Goal: Task Accomplishment & Management: Use online tool/utility

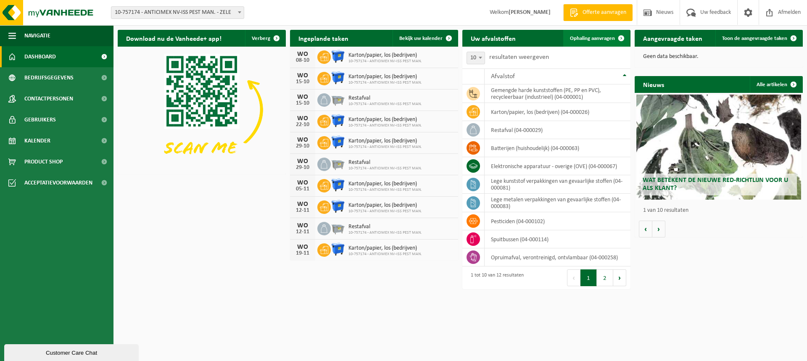
click at [622, 38] on span at bounding box center [621, 38] width 17 height 17
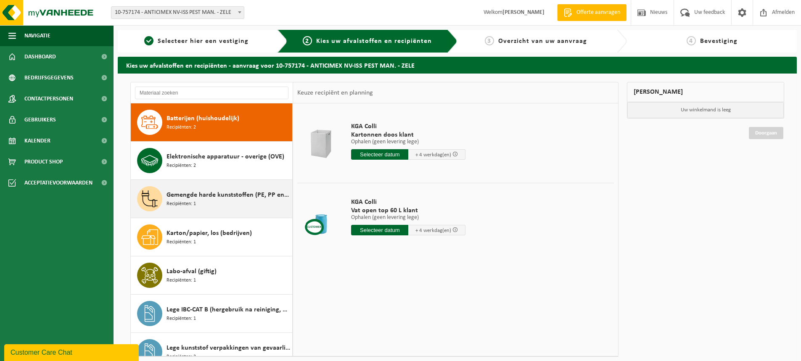
click at [212, 197] on span "Gemengde harde kunststoffen (PE, PP en PVC), recycleerbaar (industrieel)" at bounding box center [229, 195] width 124 height 10
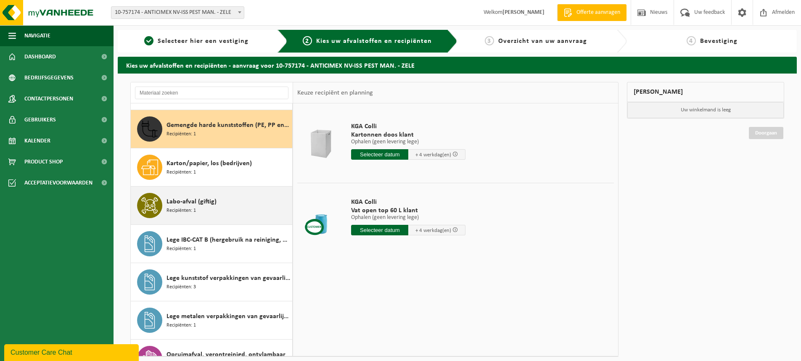
scroll to position [77, 0]
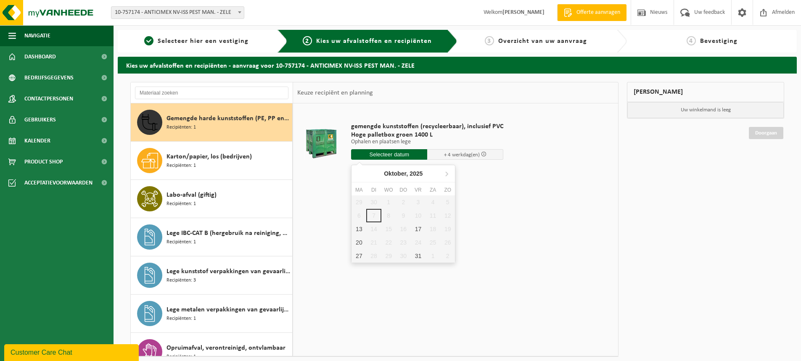
click at [388, 155] on input "text" at bounding box center [389, 154] width 76 height 11
click at [420, 226] on div "17" at bounding box center [418, 228] width 15 height 13
type input "Van 2025-10-17"
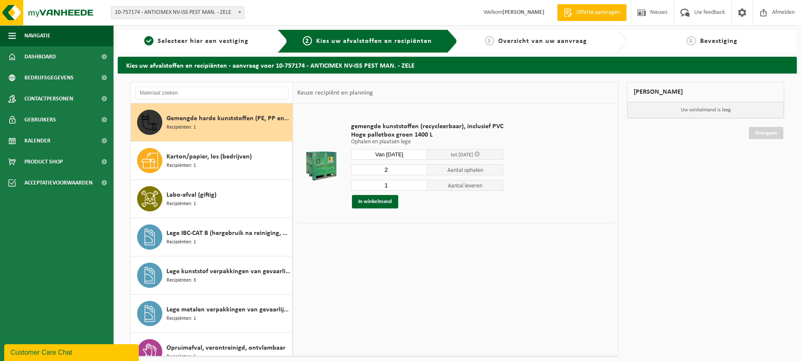
type input "1"
click at [419, 188] on input "1" at bounding box center [389, 185] width 76 height 11
click at [380, 201] on button "In winkelmand" at bounding box center [375, 201] width 46 height 13
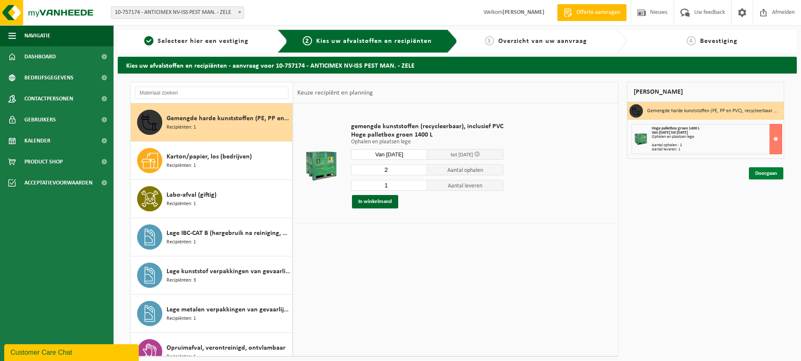
click at [761, 173] on link "Doorgaan" at bounding box center [766, 173] width 34 height 12
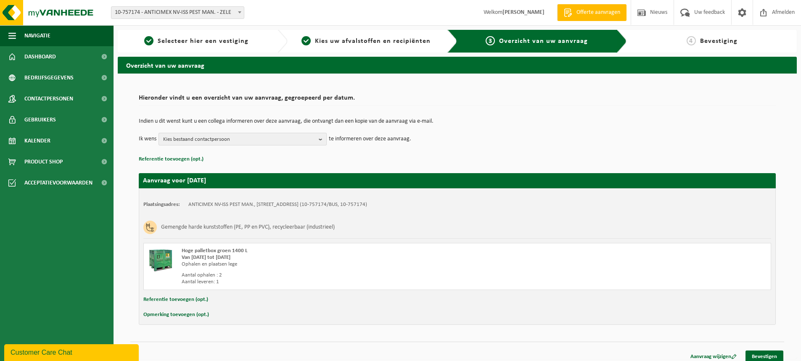
click at [323, 138] on b "button" at bounding box center [323, 139] width 8 height 12
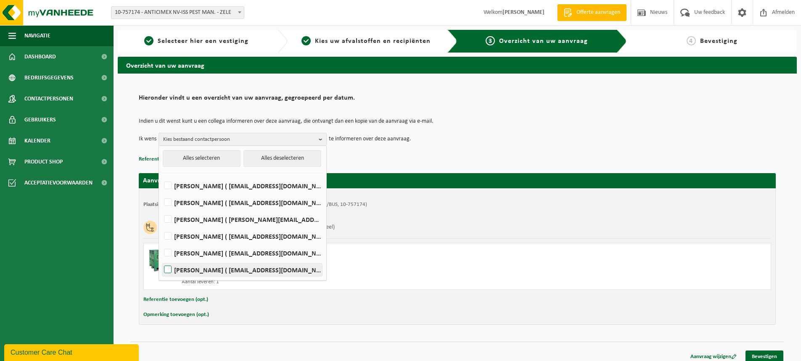
click at [204, 269] on label "LANDER SCHOLLIERS ( lander.scholliers@anticimex.be )" at bounding box center [242, 270] width 160 height 13
click at [161, 259] on input "LANDER SCHOLLIERS ( lander.scholliers@anticimex.be )" at bounding box center [161, 259] width 0 height 0
checkbox input "true"
click at [511, 123] on p "Indien u dit wenst kunt u een collega informeren over deze aanvraag, die ontvan…" at bounding box center [457, 122] width 637 height 6
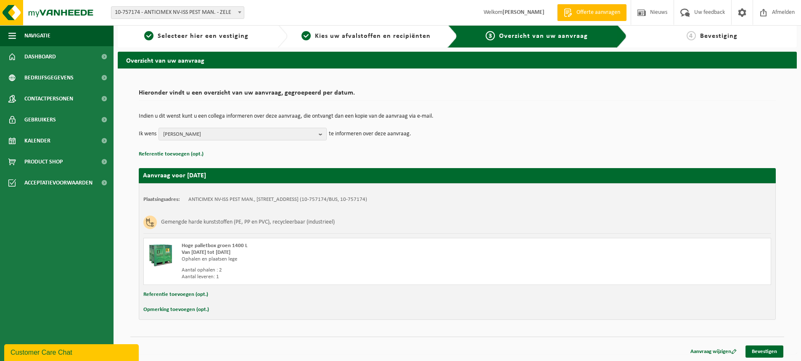
scroll to position [6, 0]
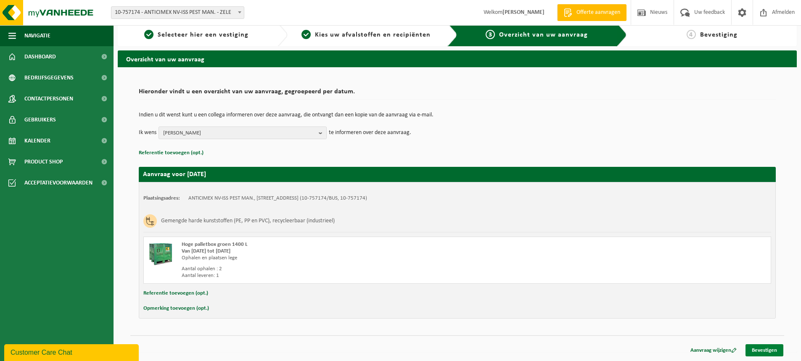
click at [769, 348] on link "Bevestigen" at bounding box center [765, 350] width 38 height 12
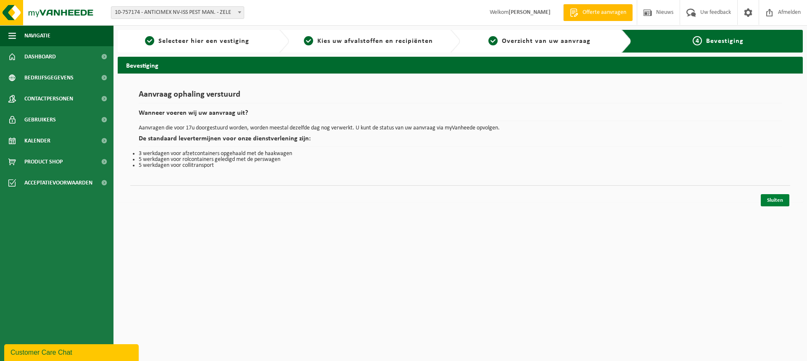
click at [773, 202] on link "Sluiten" at bounding box center [775, 200] width 29 height 12
